Goal: Submit feedback/report problem

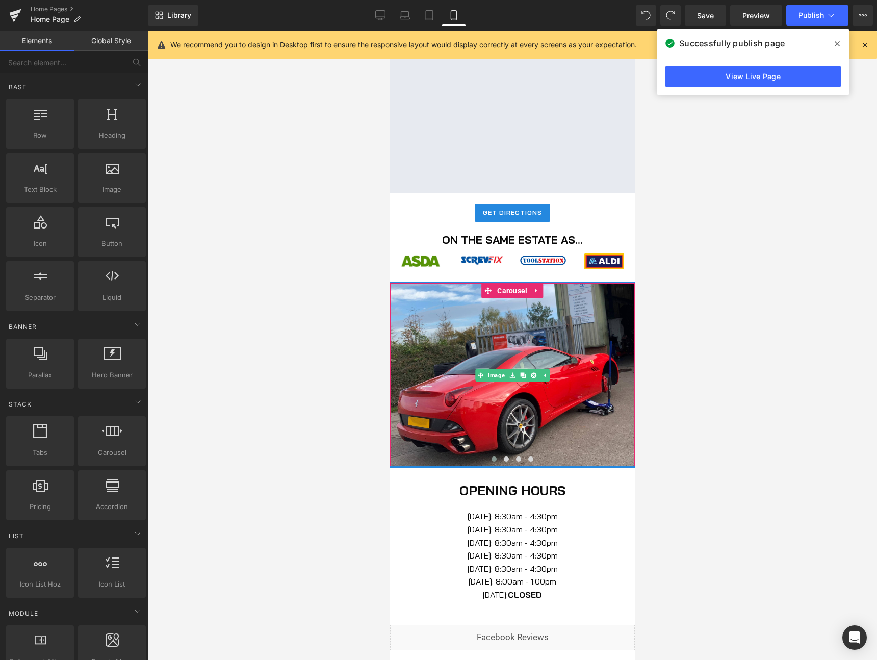
scroll to position [717, 0]
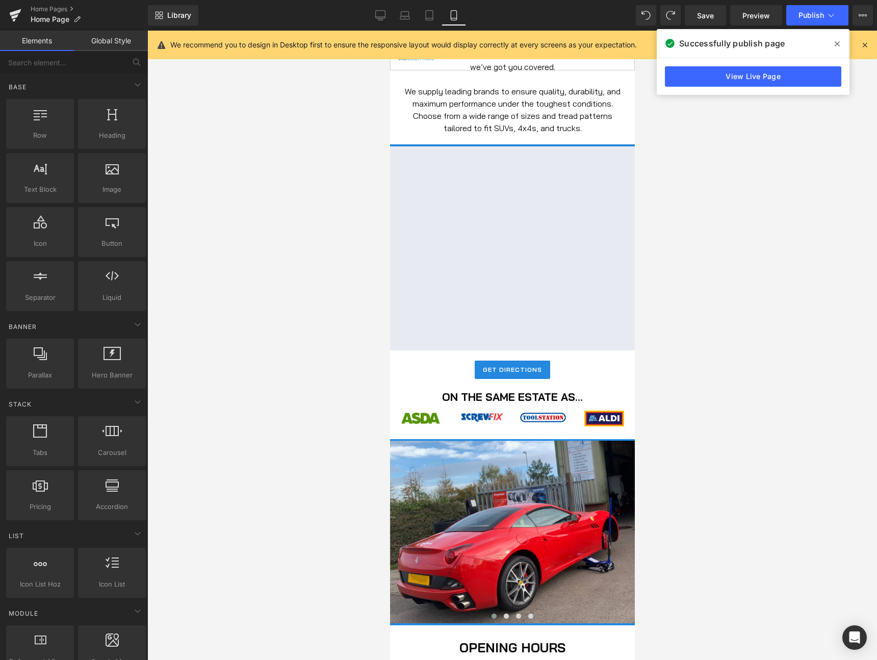
click at [565, 223] on div at bounding box center [511, 248] width 245 height 204
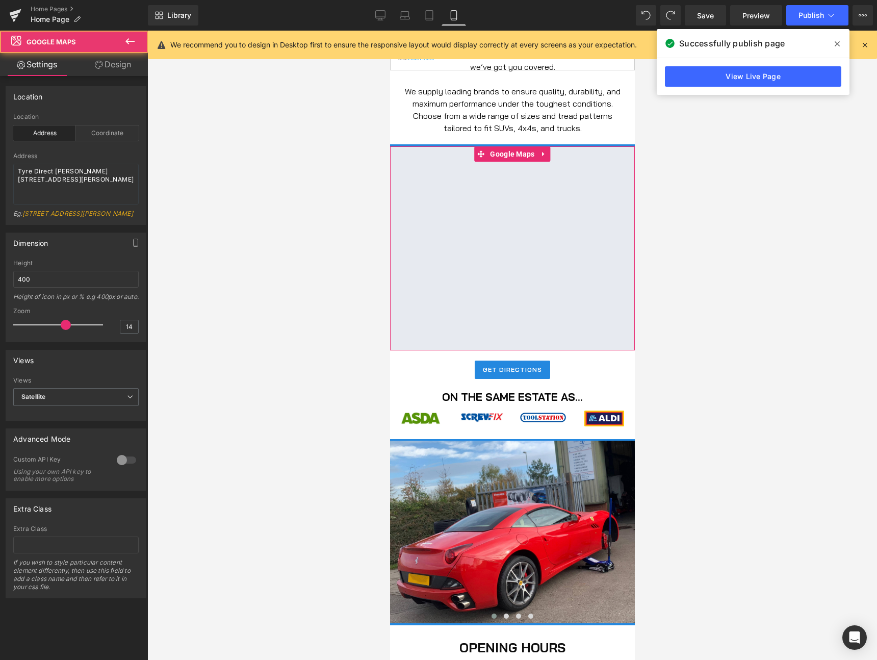
click at [519, 153] on div at bounding box center [511, 248] width 245 height 204
drag, startPoint x: 90, startPoint y: 201, endPoint x: 7, endPoint y: 170, distance: 88.9
click at [7, 170] on div "address Location Address Coordinate Address Tyre Direct [PERSON_NAME][STREET_AD…" at bounding box center [76, 168] width 140 height 111
click at [544, 159] on link at bounding box center [543, 153] width 13 height 15
click at [536, 157] on icon at bounding box center [536, 153] width 7 height 7
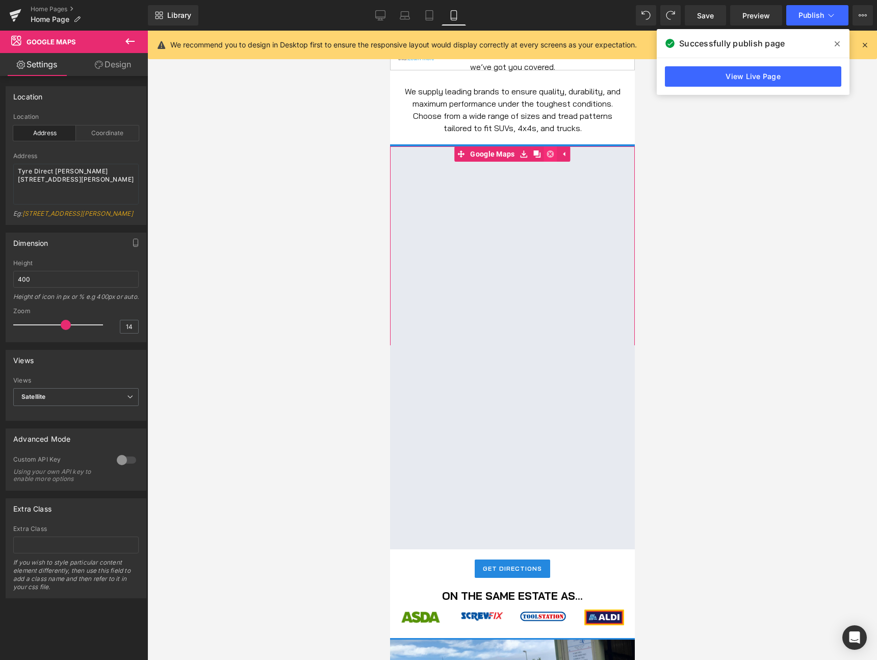
click at [547, 151] on icon at bounding box center [549, 153] width 7 height 7
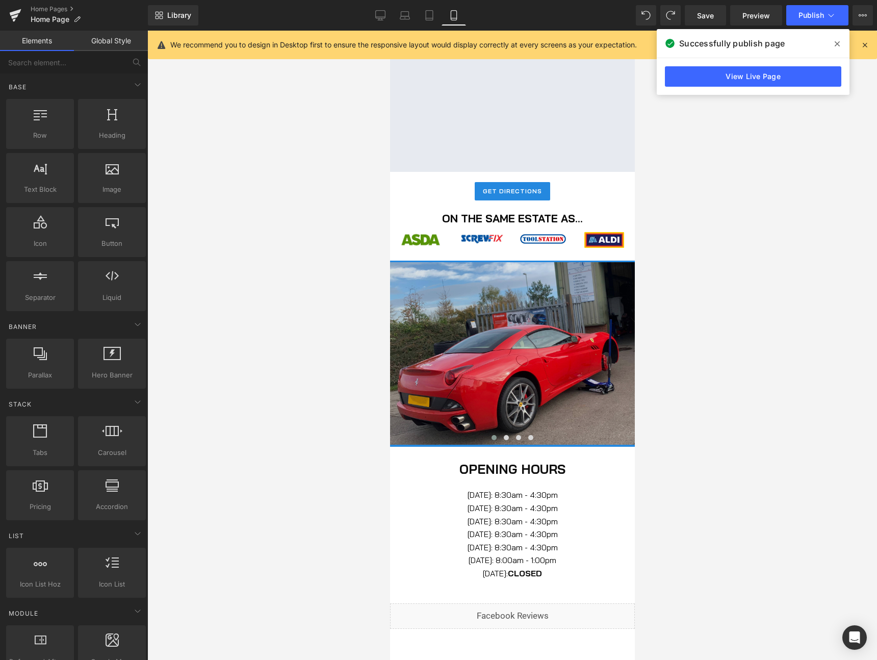
scroll to position [1001, 0]
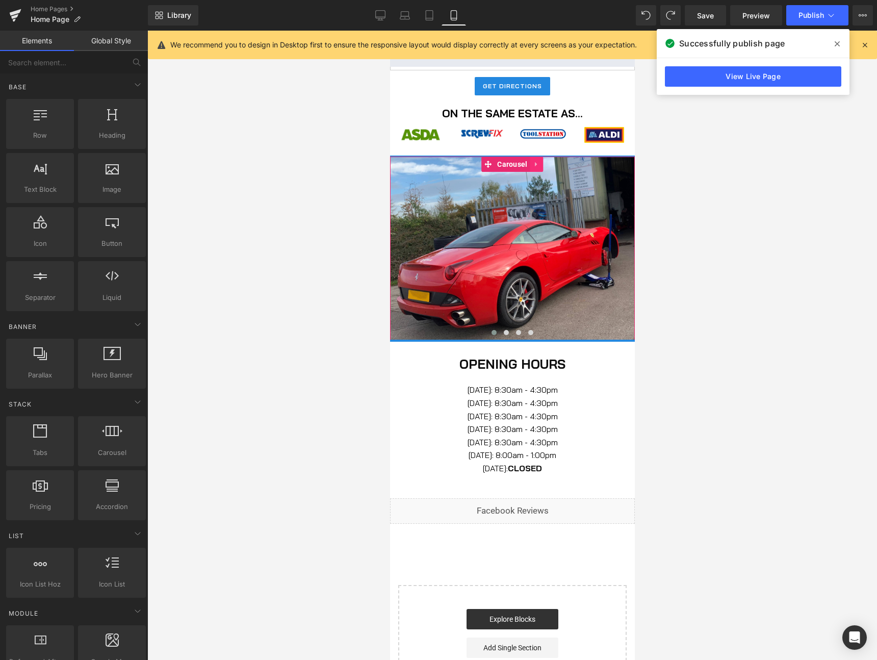
click at [536, 169] on link at bounding box center [536, 163] width 13 height 15
click at [530, 168] on link at bounding box center [529, 163] width 13 height 15
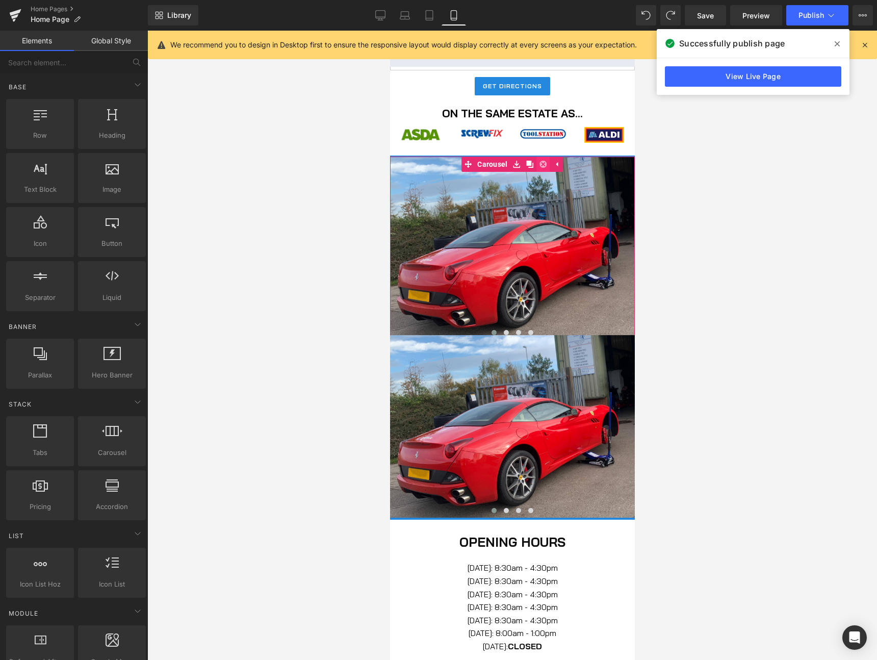
click at [544, 168] on link at bounding box center [542, 163] width 13 height 15
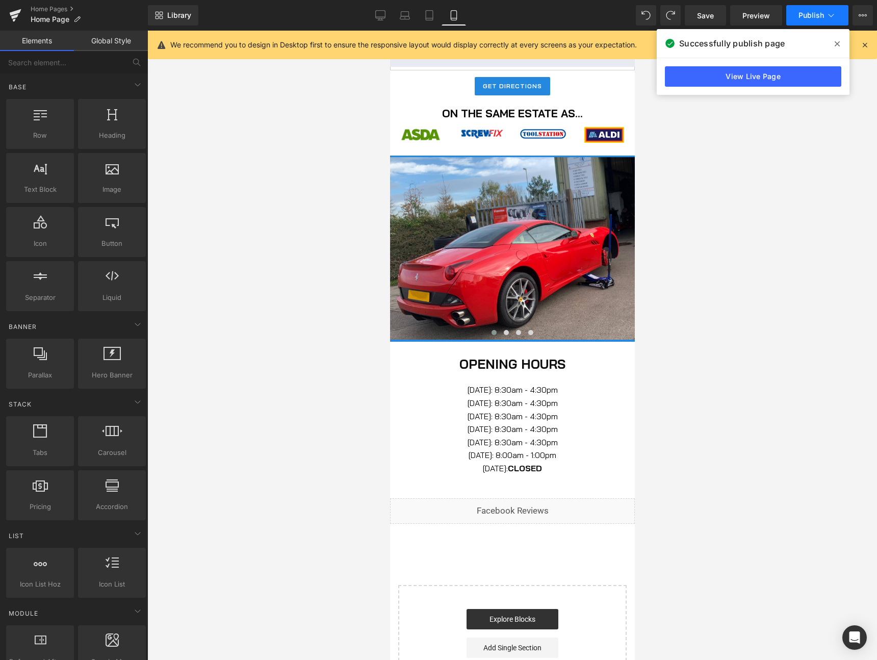
click at [819, 11] on span "Publish" at bounding box center [810, 15] width 25 height 8
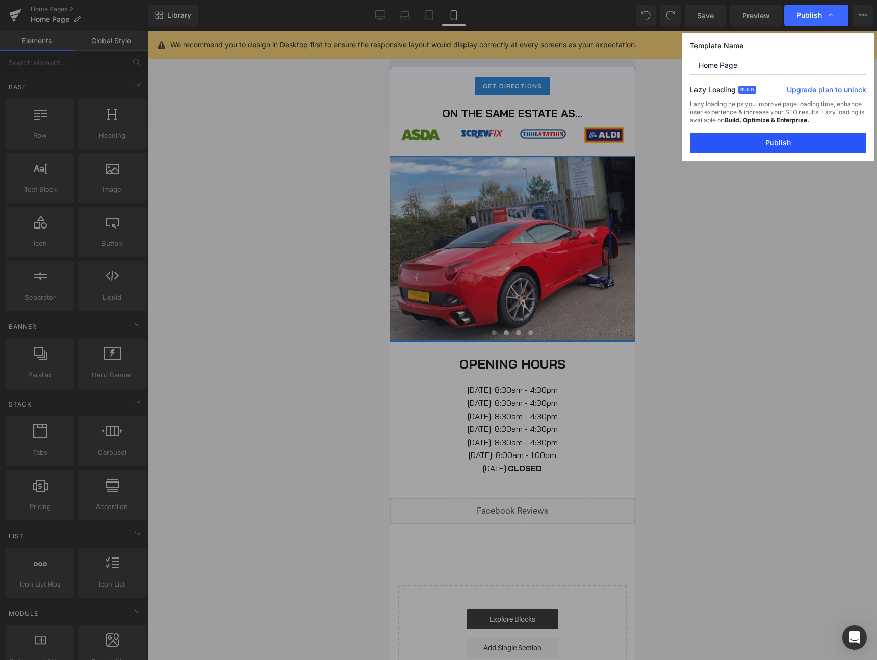
click at [771, 144] on button "Publish" at bounding box center [778, 143] width 176 height 20
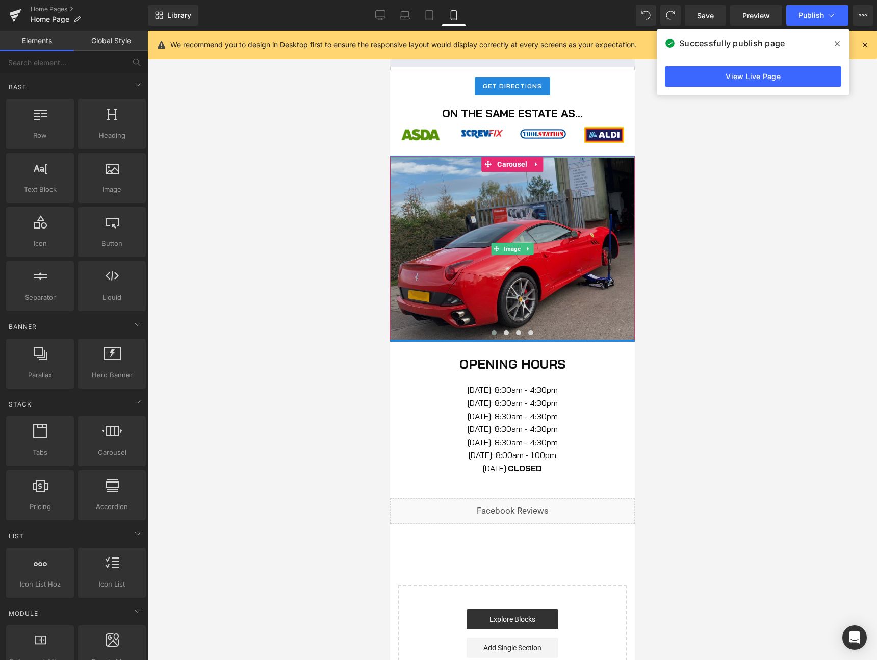
click at [580, 257] on img at bounding box center [511, 249] width 245 height 184
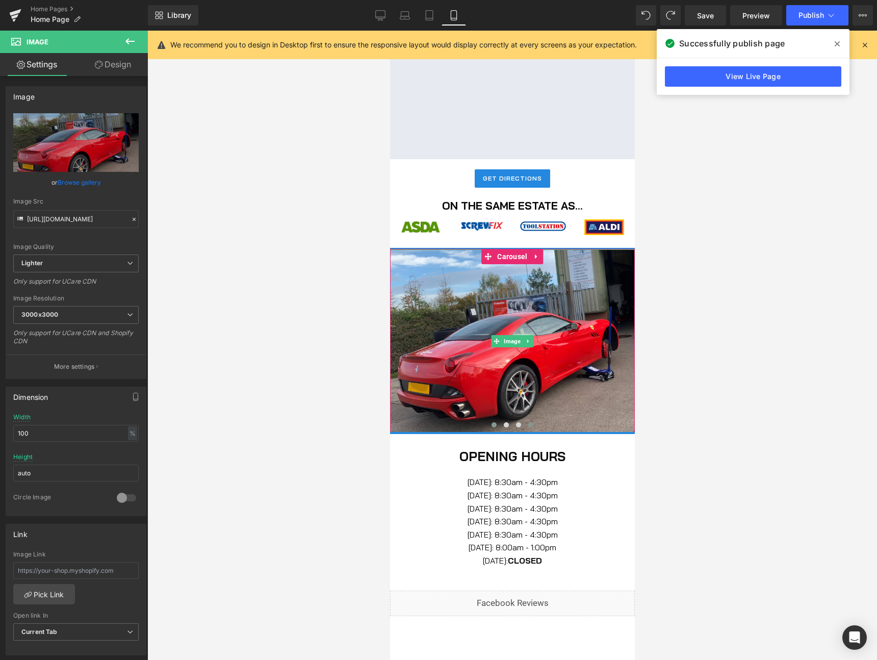
scroll to position [1013, 0]
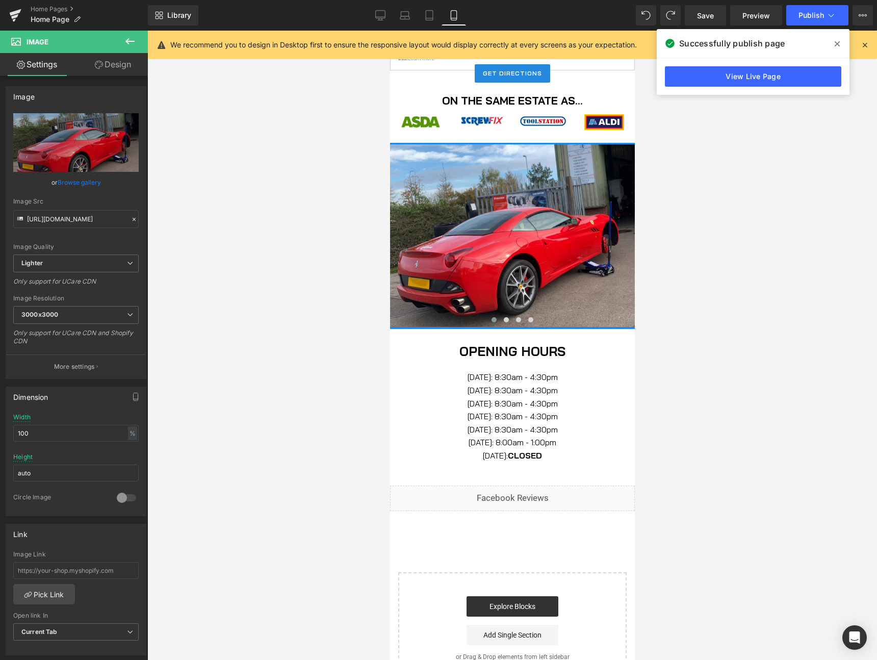
click at [127, 33] on button at bounding box center [130, 42] width 36 height 22
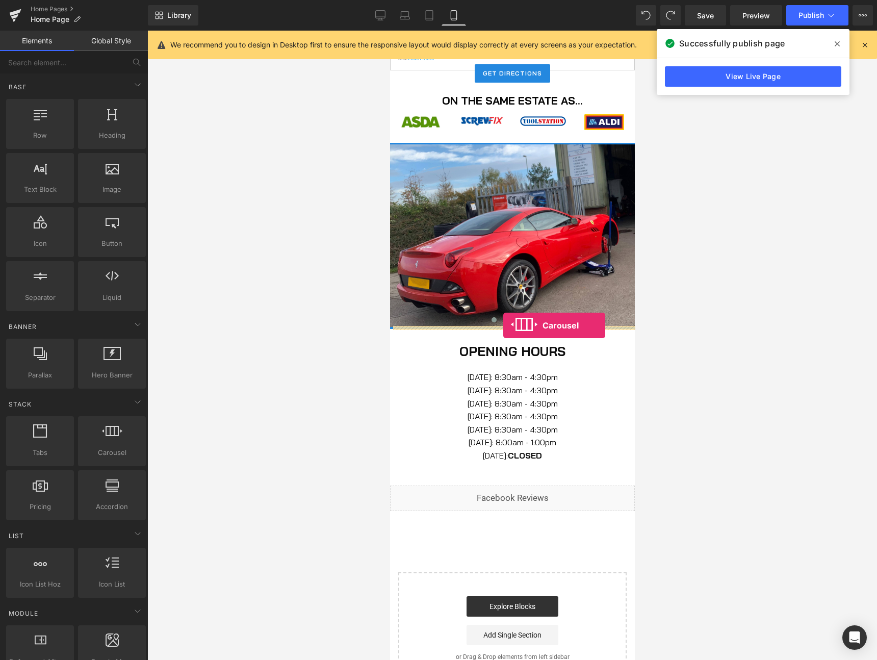
drag, startPoint x: 517, startPoint y: 473, endPoint x: 503, endPoint y: 325, distance: 148.1
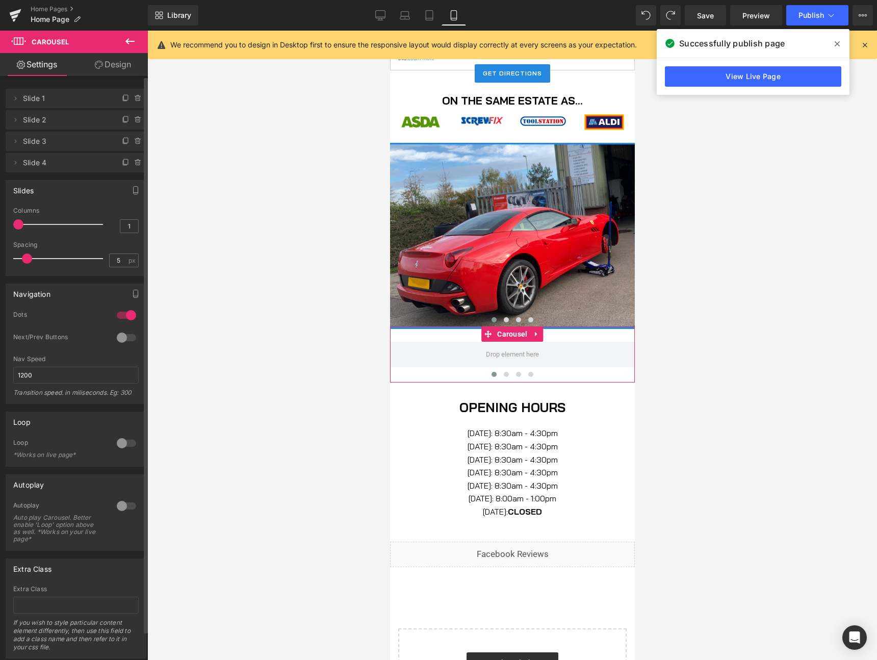
click at [64, 98] on span "Slide 1" at bounding box center [66, 98] width 86 height 19
click at [12, 98] on icon at bounding box center [15, 98] width 8 height 8
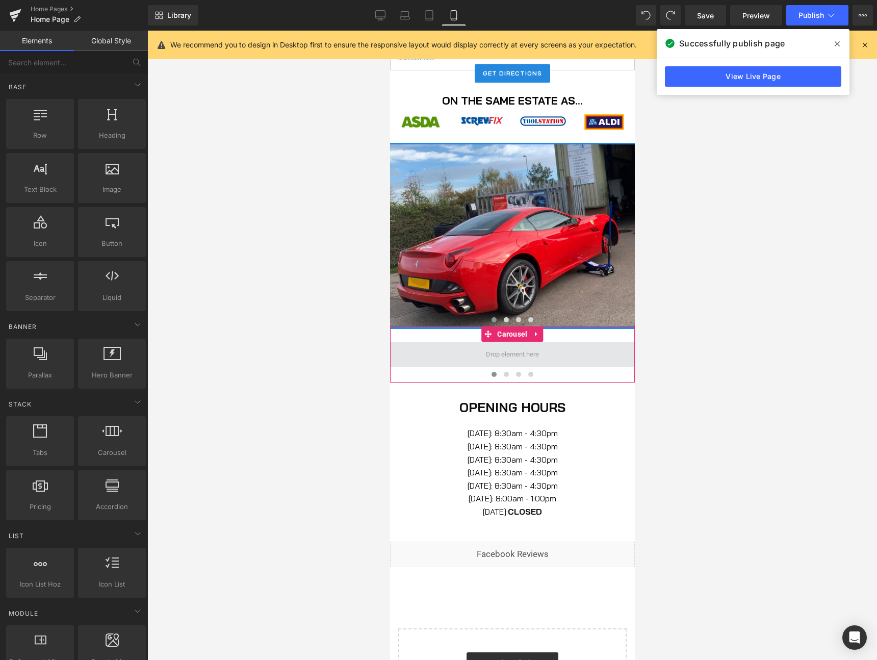
click at [517, 359] on span at bounding box center [512, 354] width 60 height 15
drag, startPoint x: 506, startPoint y: 225, endPoint x: 490, endPoint y: 346, distance: 121.8
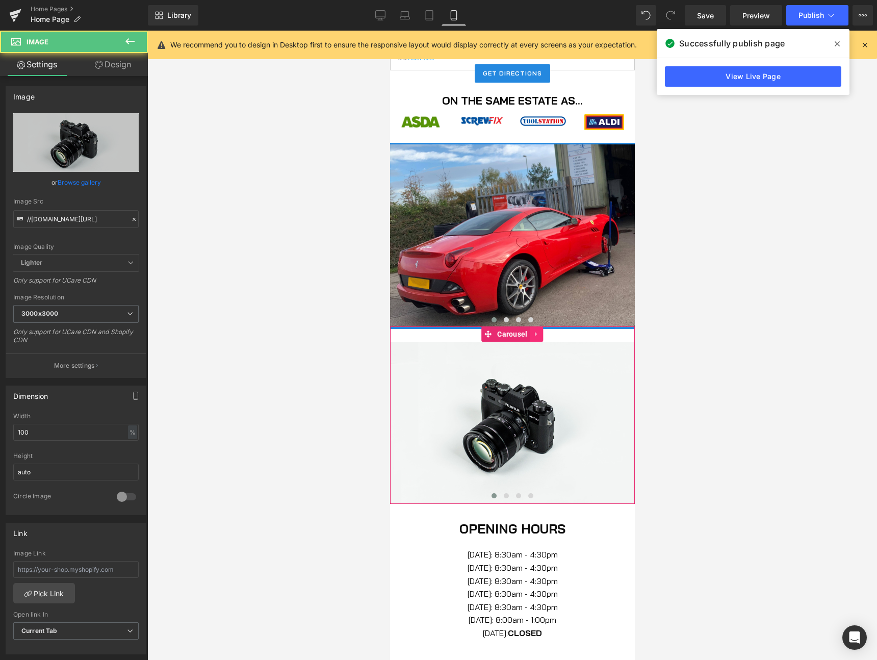
click at [540, 336] on link at bounding box center [536, 333] width 13 height 15
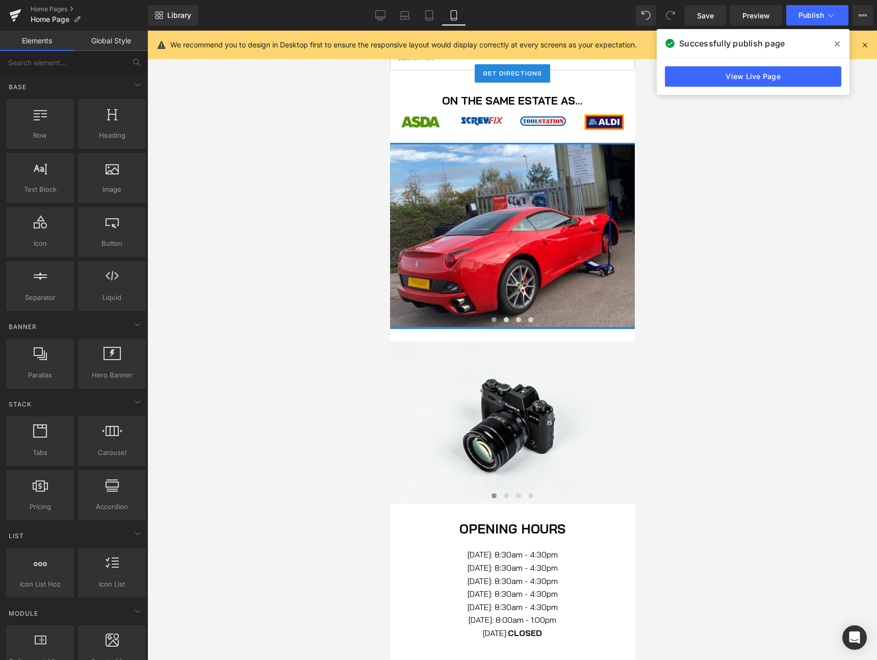
click at [700, 362] on div at bounding box center [511, 345] width 729 height 629
click at [819, 7] on button "Publish" at bounding box center [817, 15] width 62 height 20
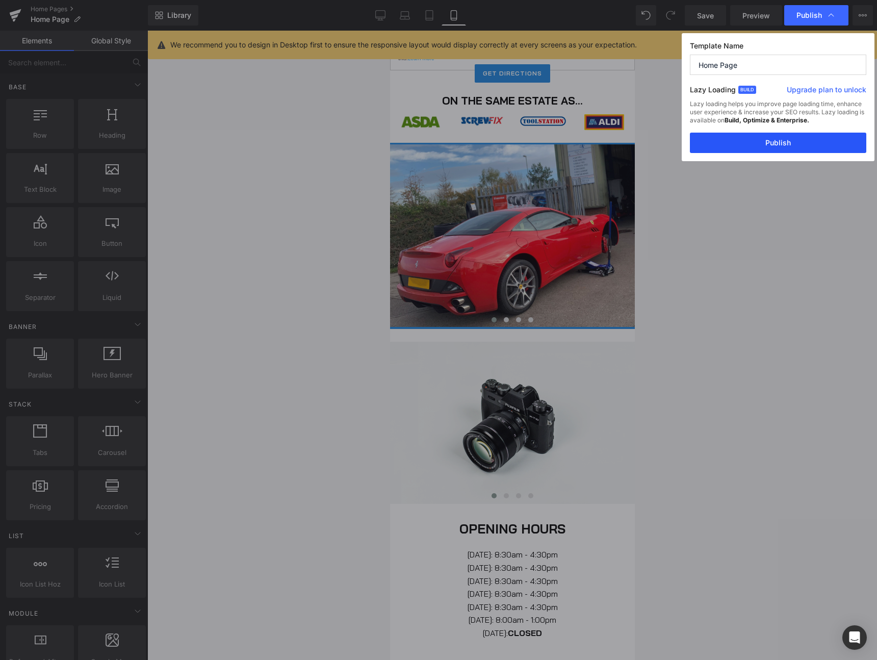
click at [782, 147] on button "Publish" at bounding box center [778, 143] width 176 height 20
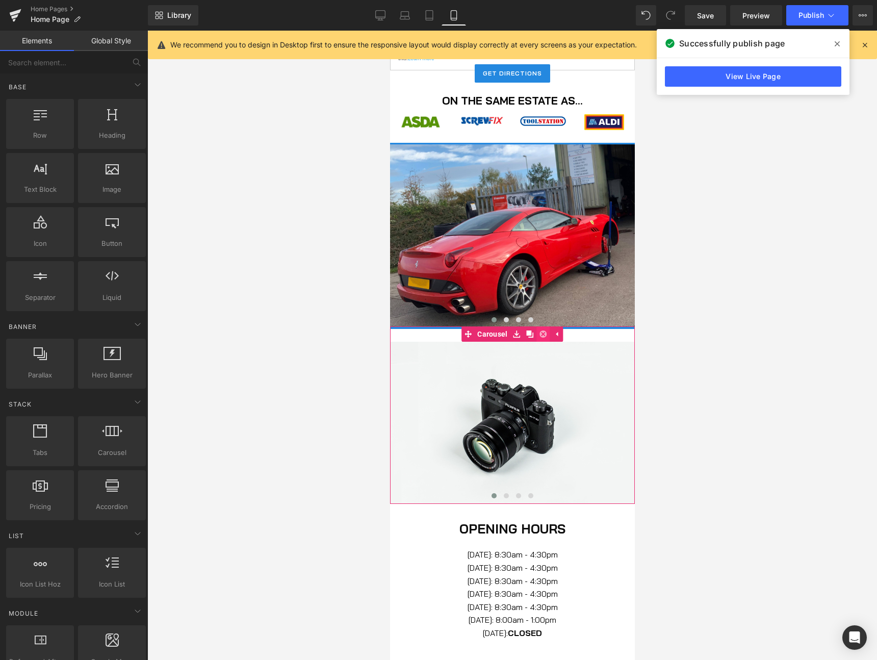
click at [538, 335] on link at bounding box center [542, 333] width 13 height 15
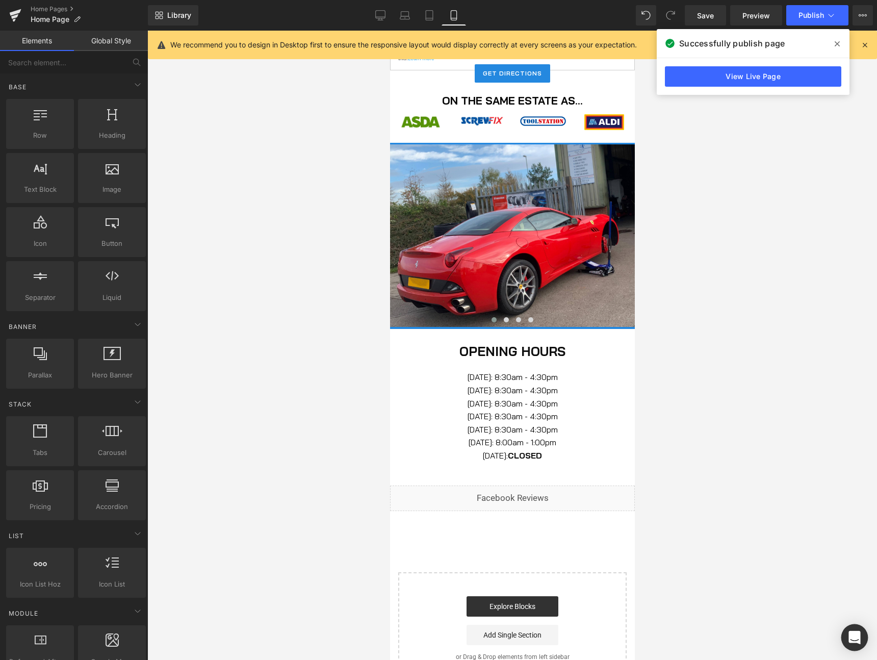
click at [149, 303] on div "Open Intercom Messenger" at bounding box center [122, 297] width 53 height 12
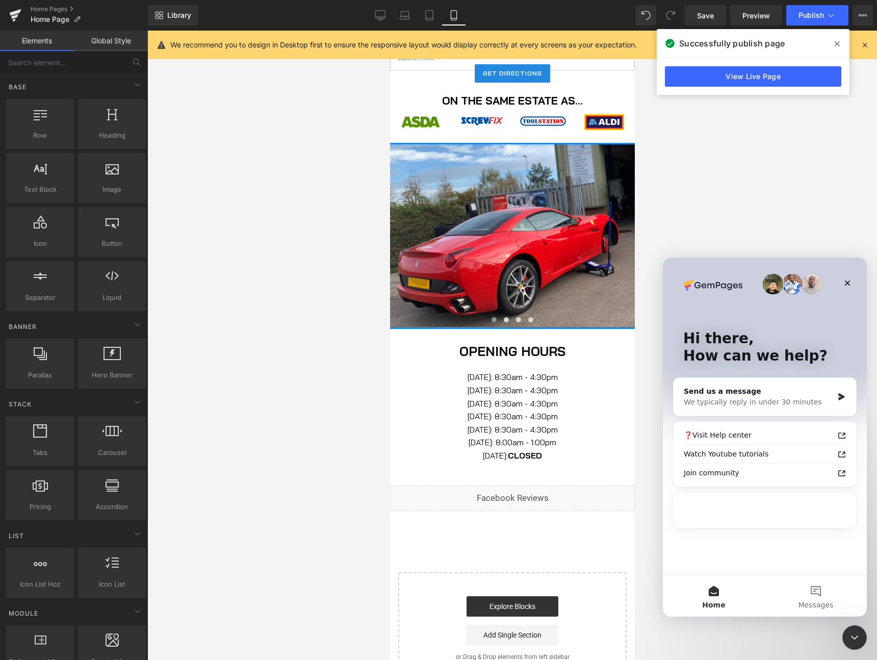
scroll to position [0, 0]
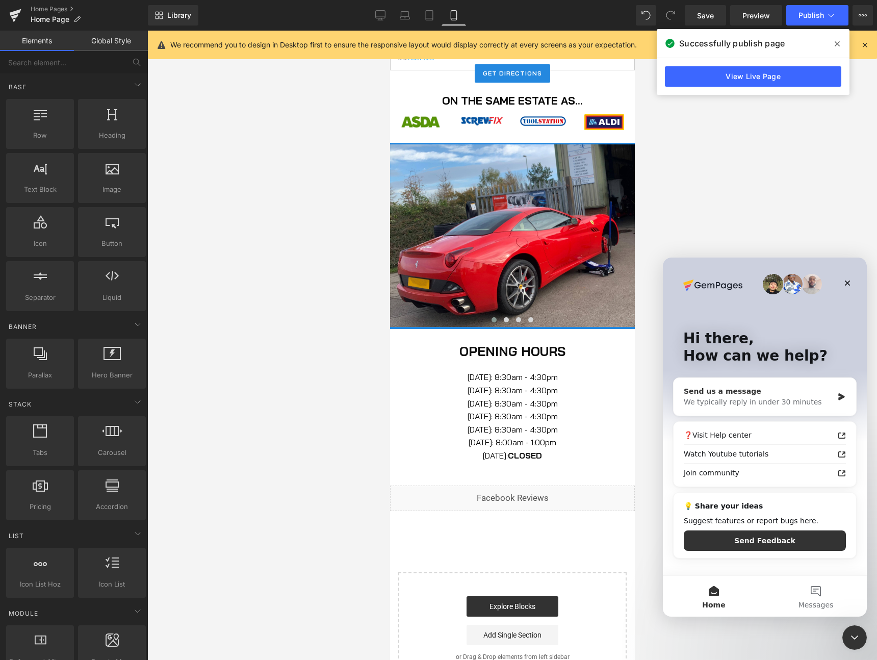
click at [761, 390] on div "Send us a message" at bounding box center [758, 391] width 149 height 11
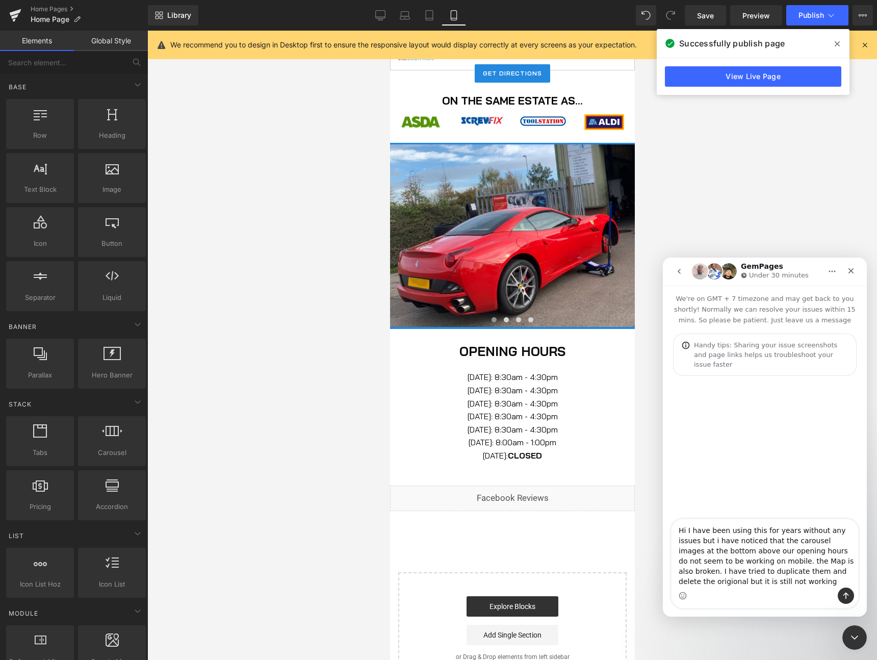
type textarea "Hi I have been using this for years without any issues but i have noticed that …"
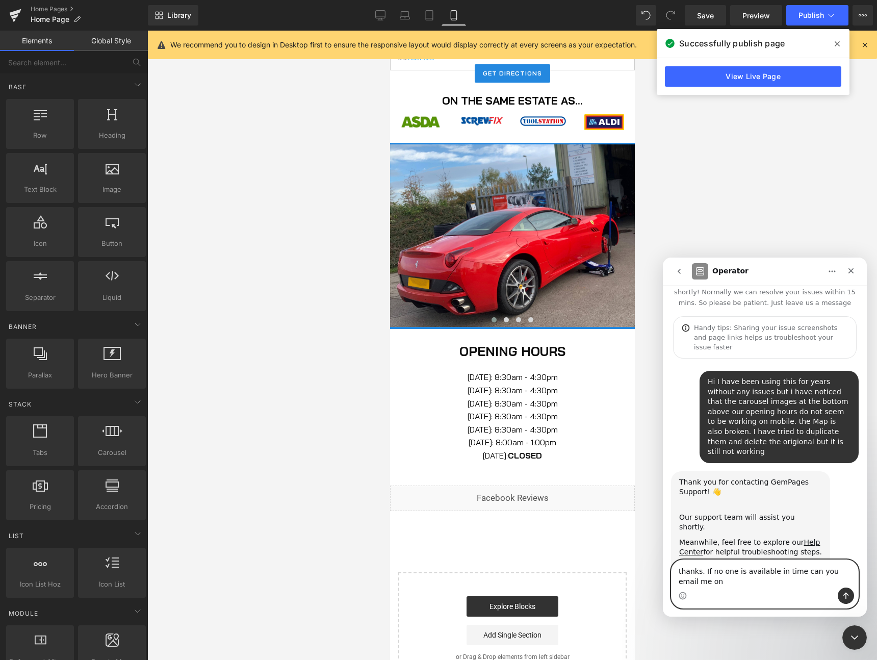
scroll to position [28, 0]
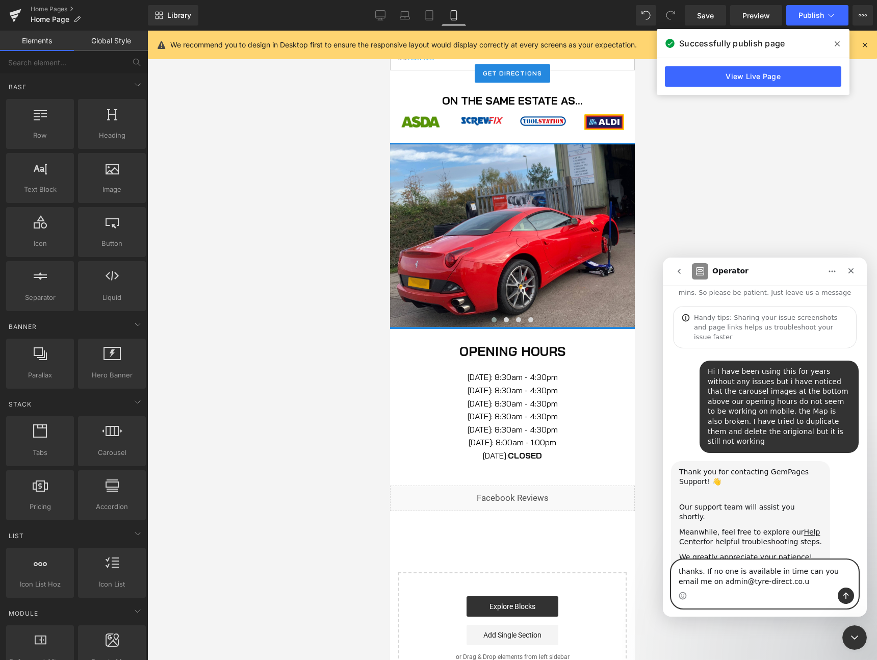
type textarea "thanks. If no one is available in time can you email me on [EMAIL_ADDRESS][DOMA…"
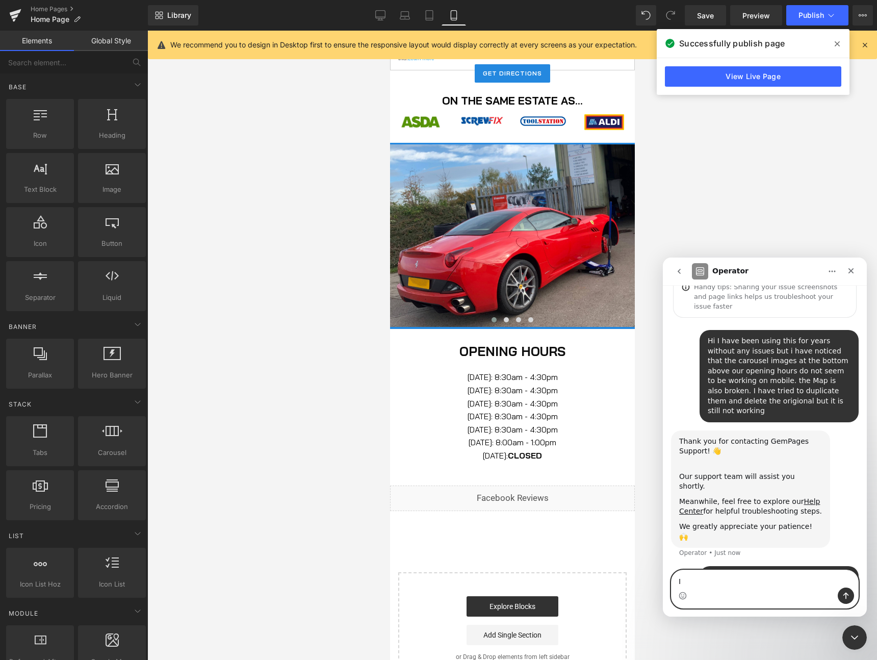
type textarea "I"
